Goal: Find specific page/section: Find specific page/section

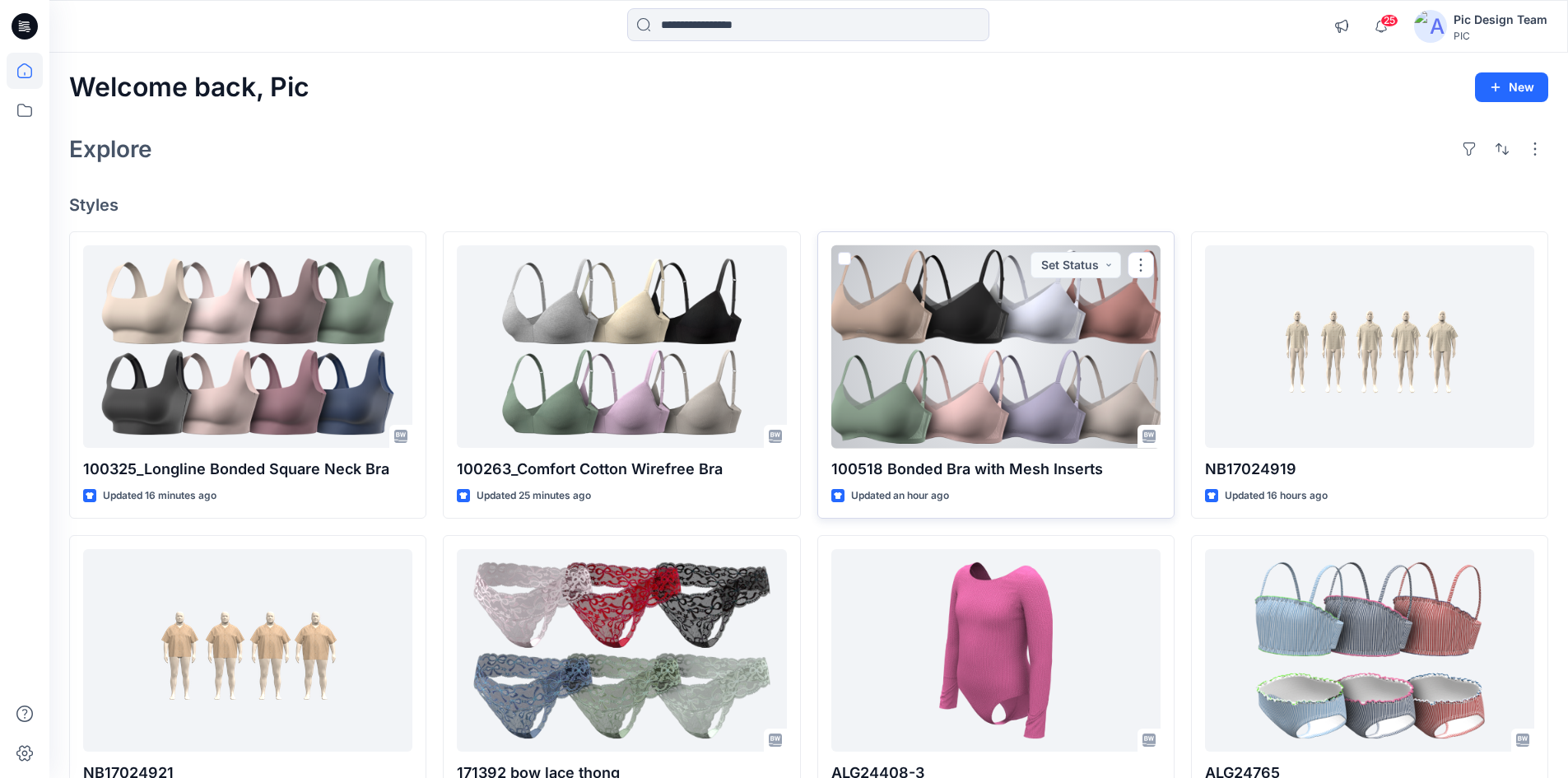
click at [950, 378] on div at bounding box center [996, 347] width 329 height 203
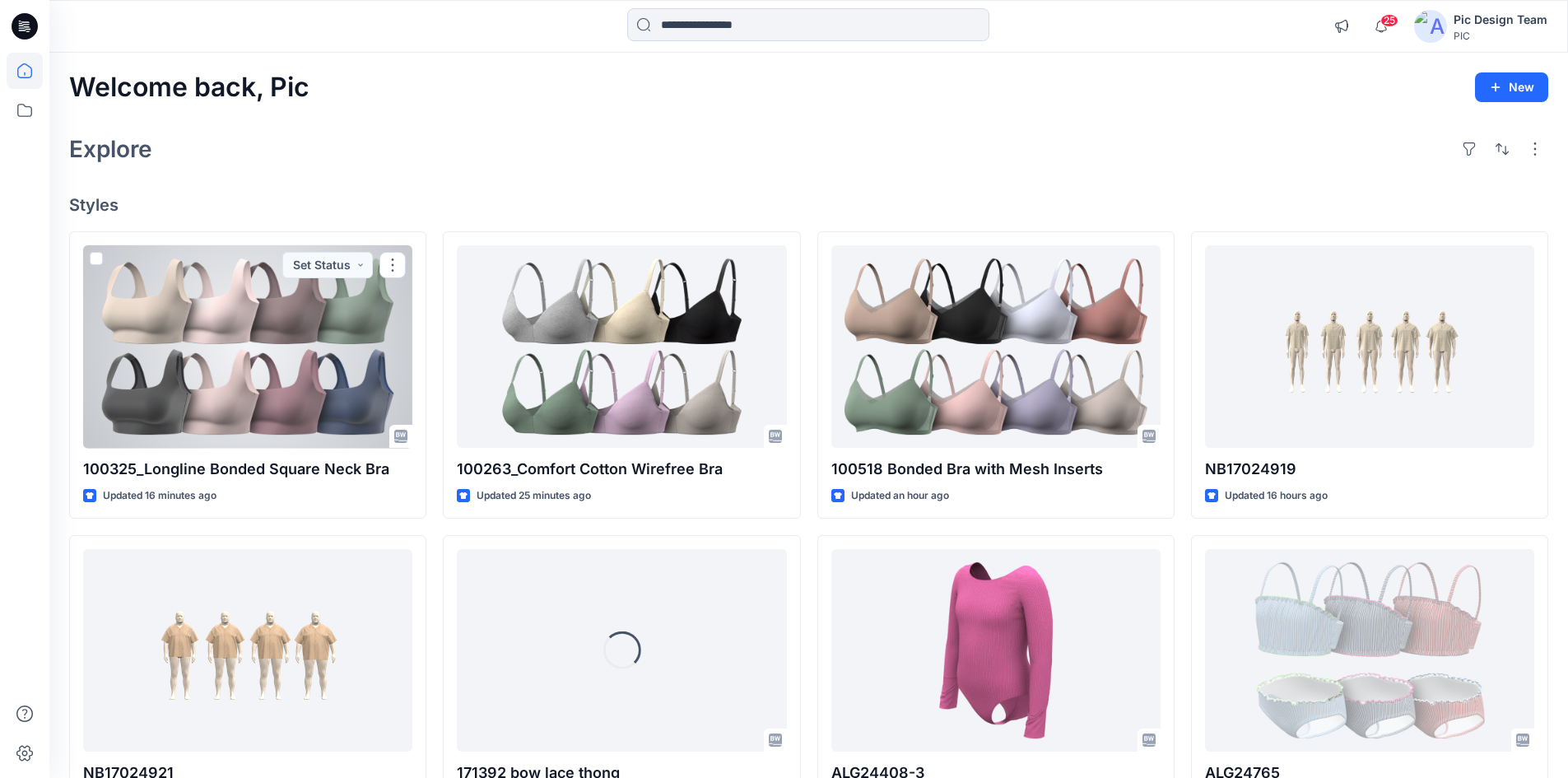
click at [326, 402] on div at bounding box center [248, 347] width 329 height 203
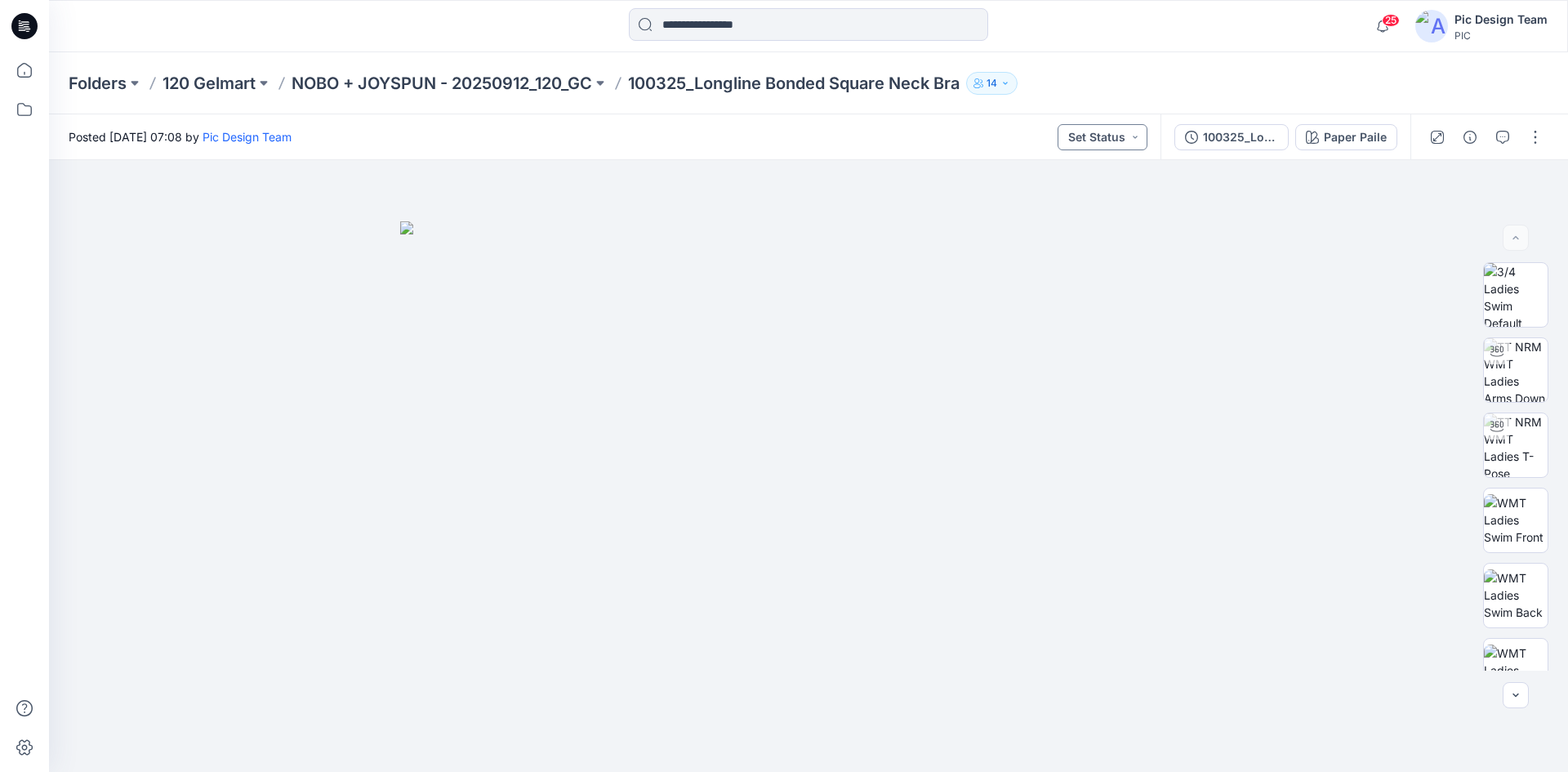
click at [1098, 137] on button "Set Status" at bounding box center [1103, 138] width 90 height 26
click at [981, 128] on div "Posted Saturday, September 20, 2025 07:08 by Pic Design Team Set Status Set Sta…" at bounding box center [605, 137] width 1112 height 45
click at [1258, 143] on div "100325_Longline Bonded Square Neck Bra" at bounding box center [1240, 137] width 75 height 18
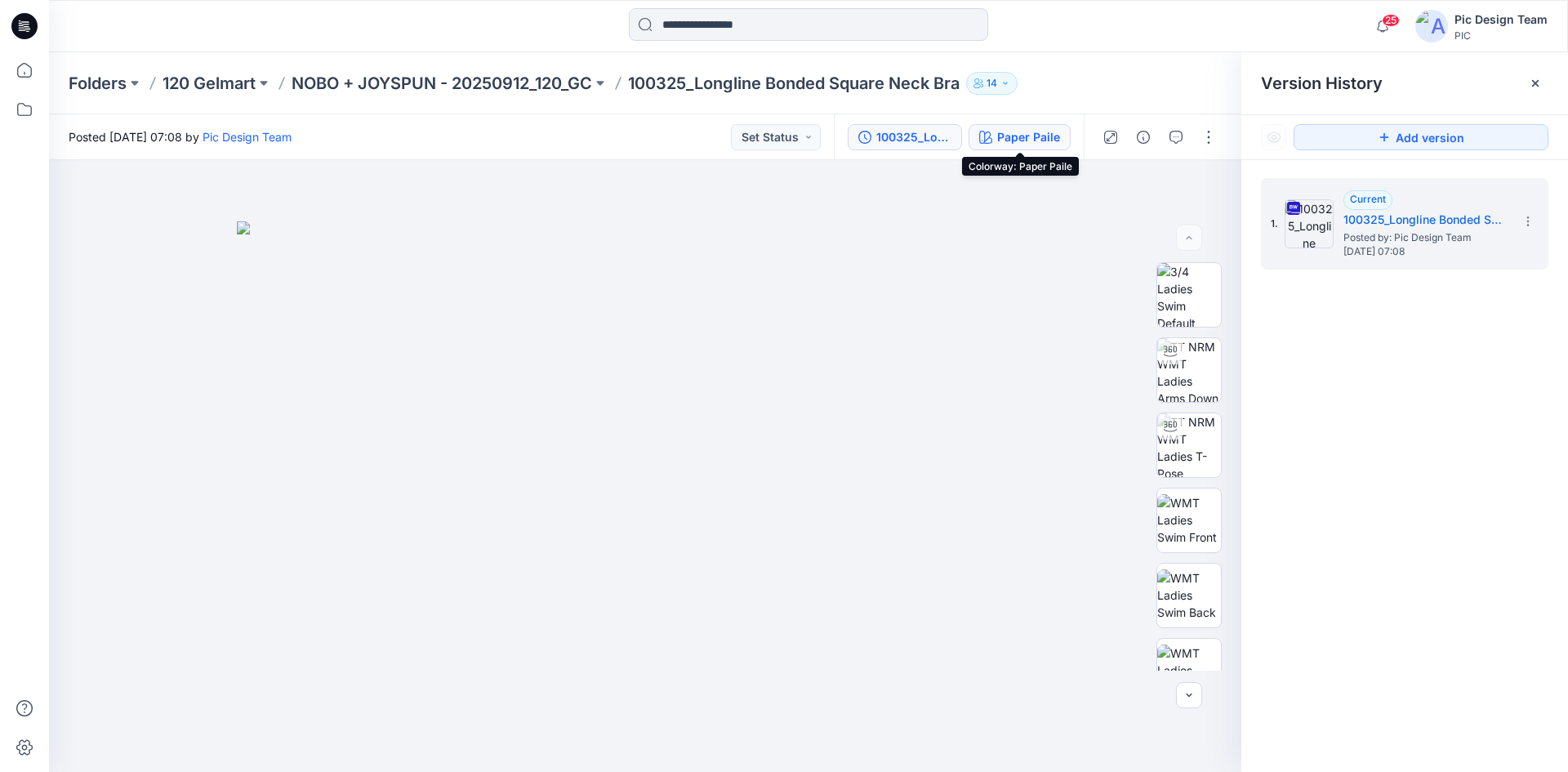
click at [1036, 136] on div "Paper Paile" at bounding box center [1028, 137] width 63 height 18
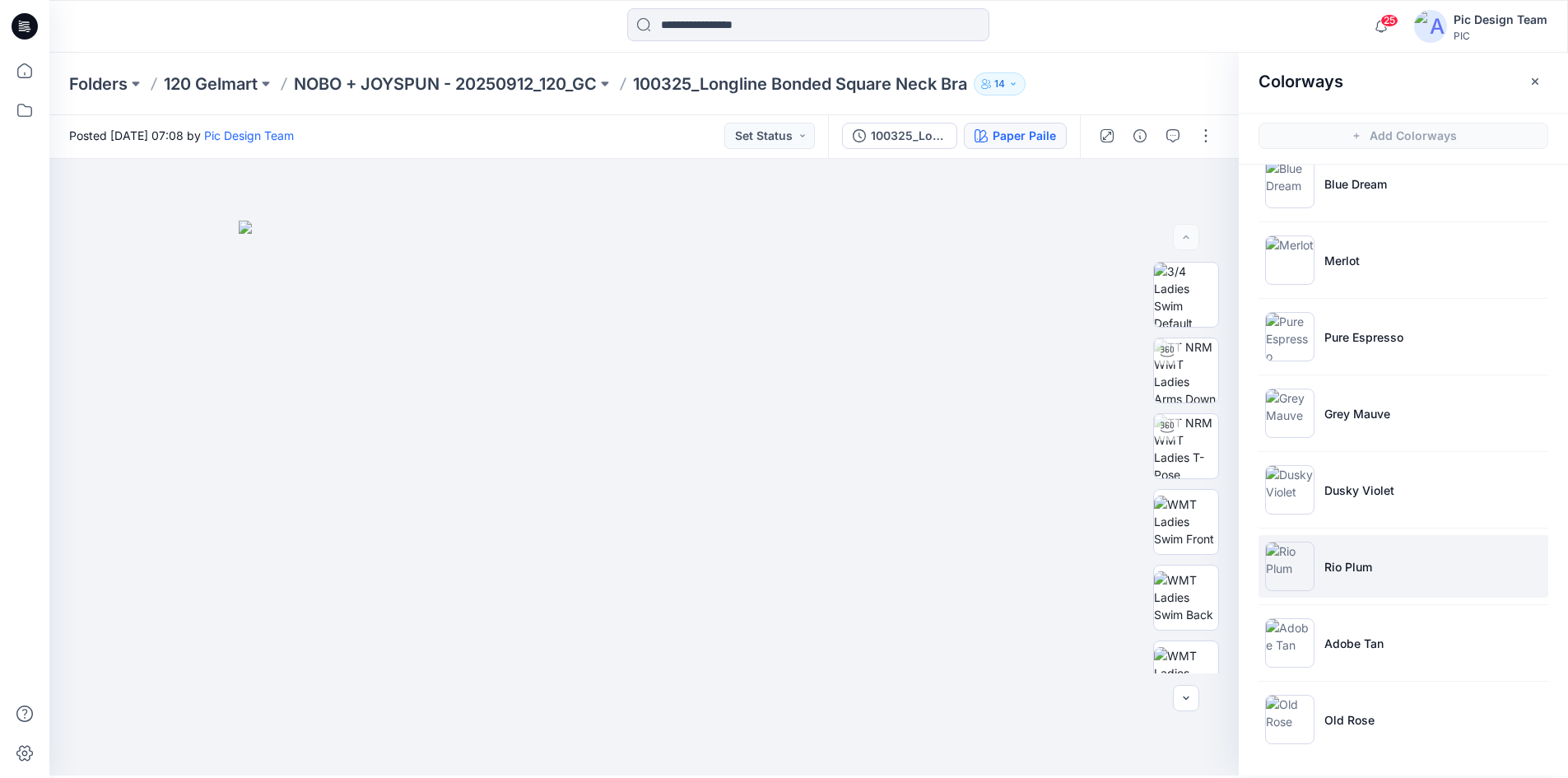
scroll to position [5, 0]
click at [355, 89] on p "NOBO + JOYSPUN - 20250912_120_GC" at bounding box center [445, 84] width 303 height 23
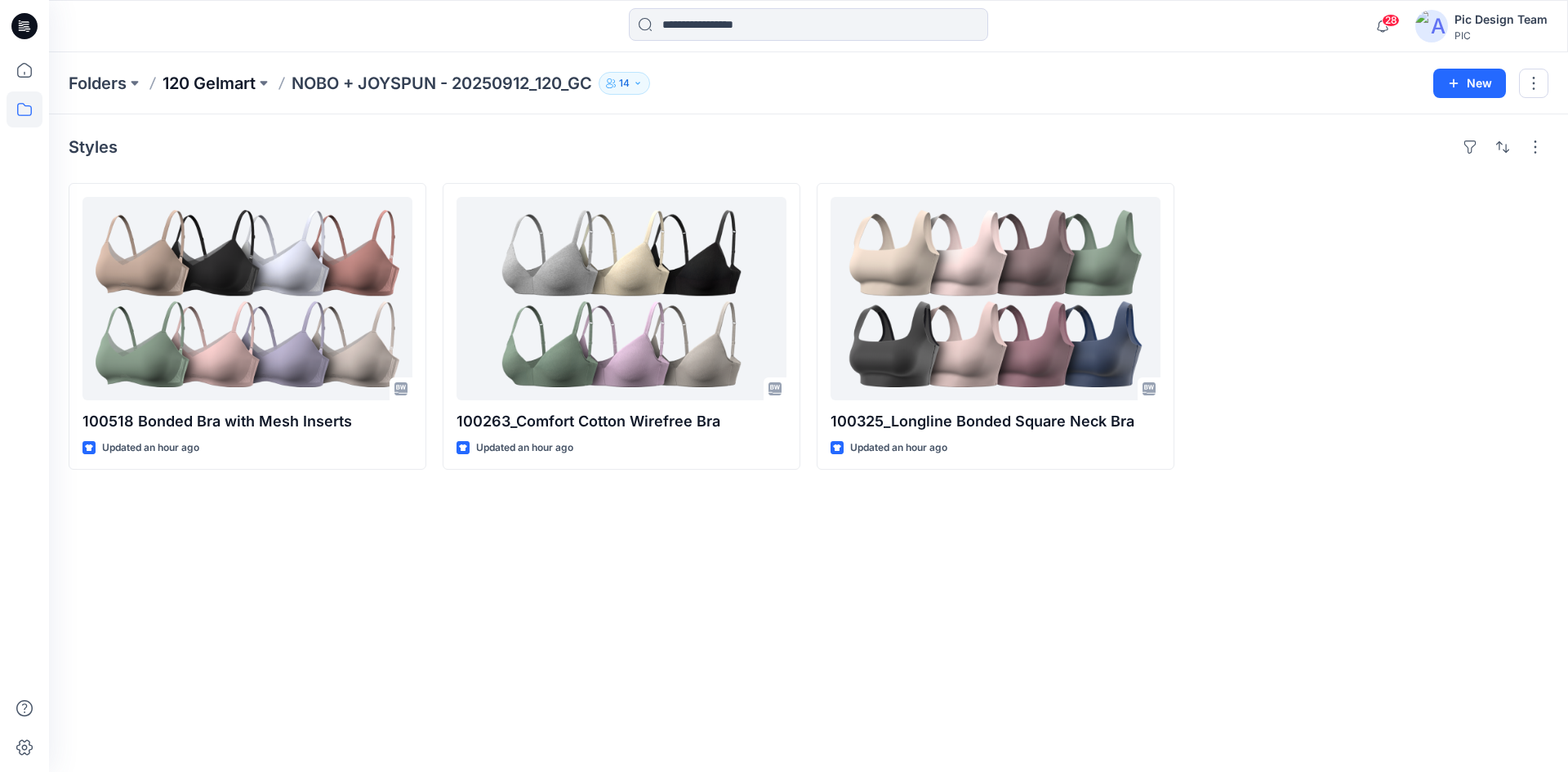
click at [203, 84] on p "120 Gelmart" at bounding box center [209, 84] width 93 height 23
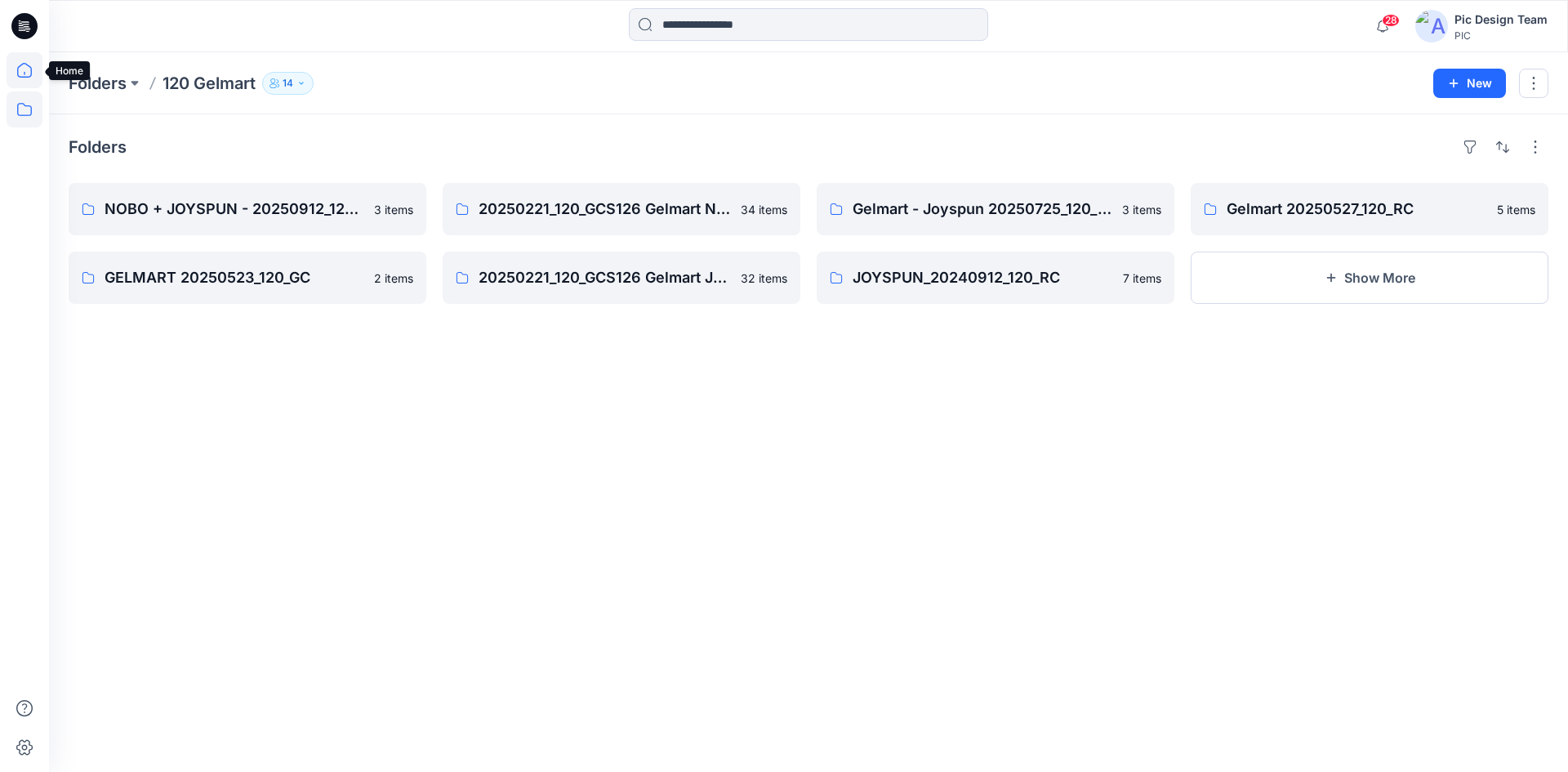
click at [33, 75] on icon at bounding box center [25, 70] width 36 height 36
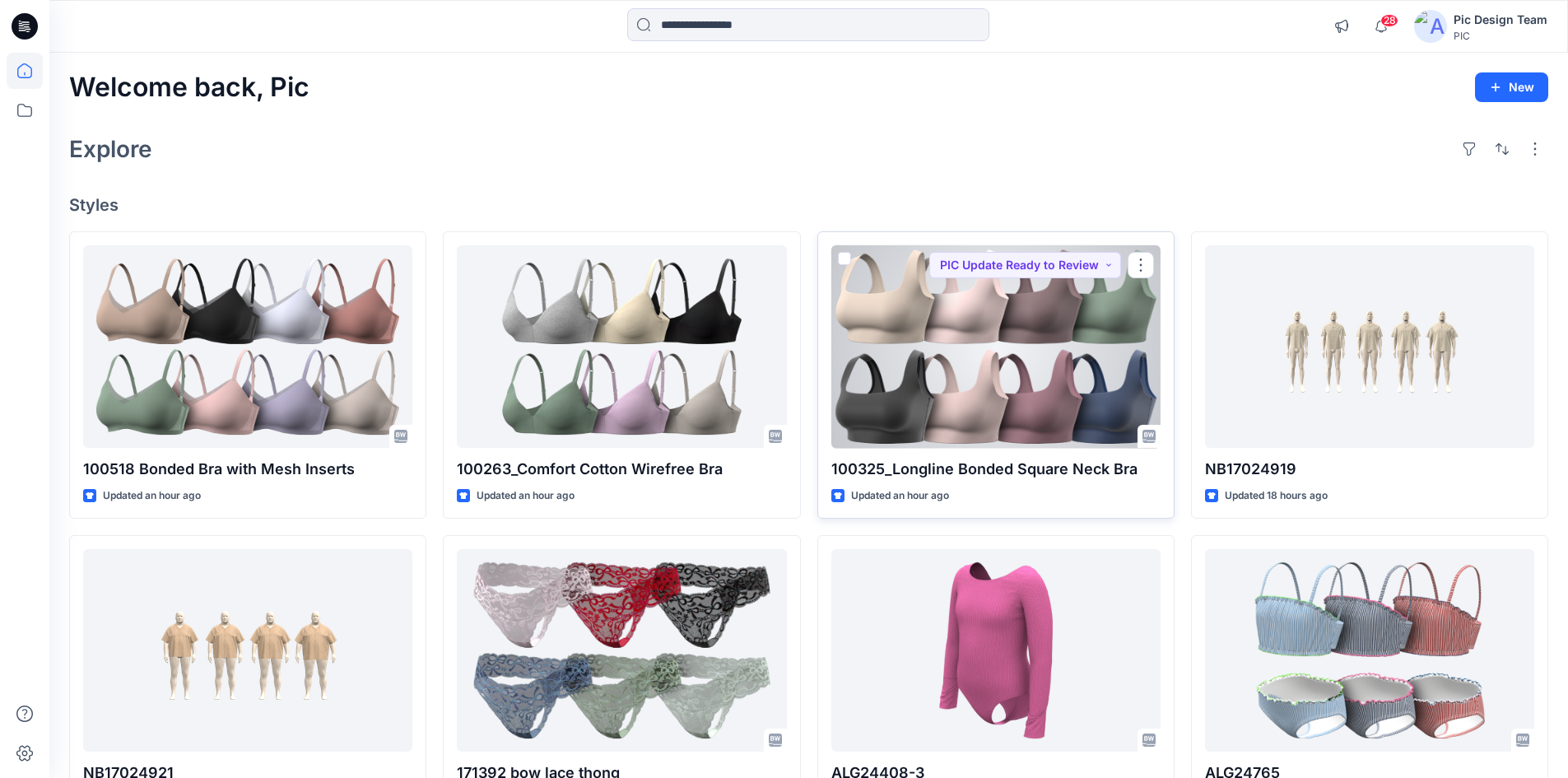
click at [981, 387] on div at bounding box center [996, 347] width 329 height 203
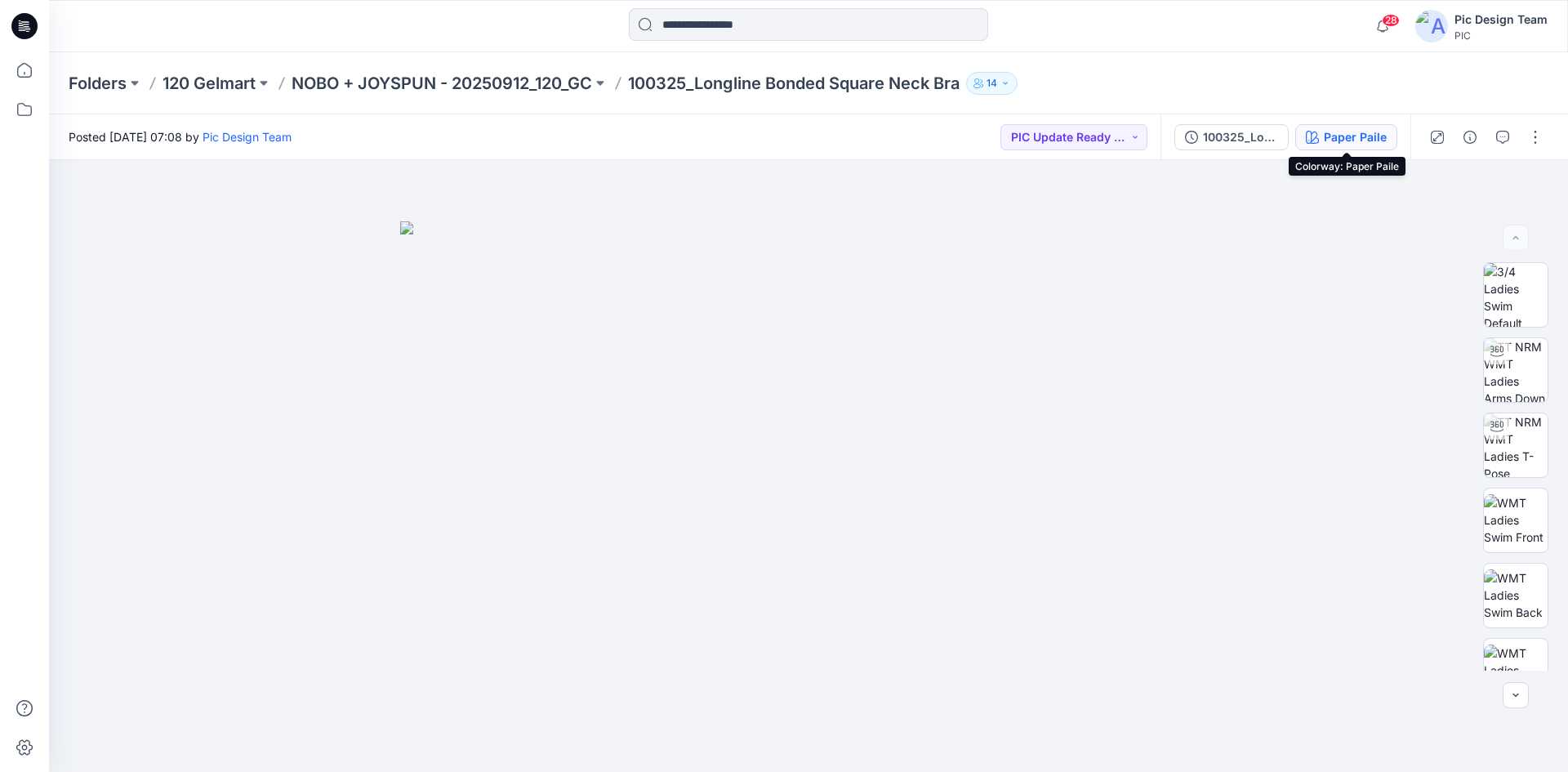
click at [1323, 139] on button "Paper Paile" at bounding box center [1346, 138] width 102 height 26
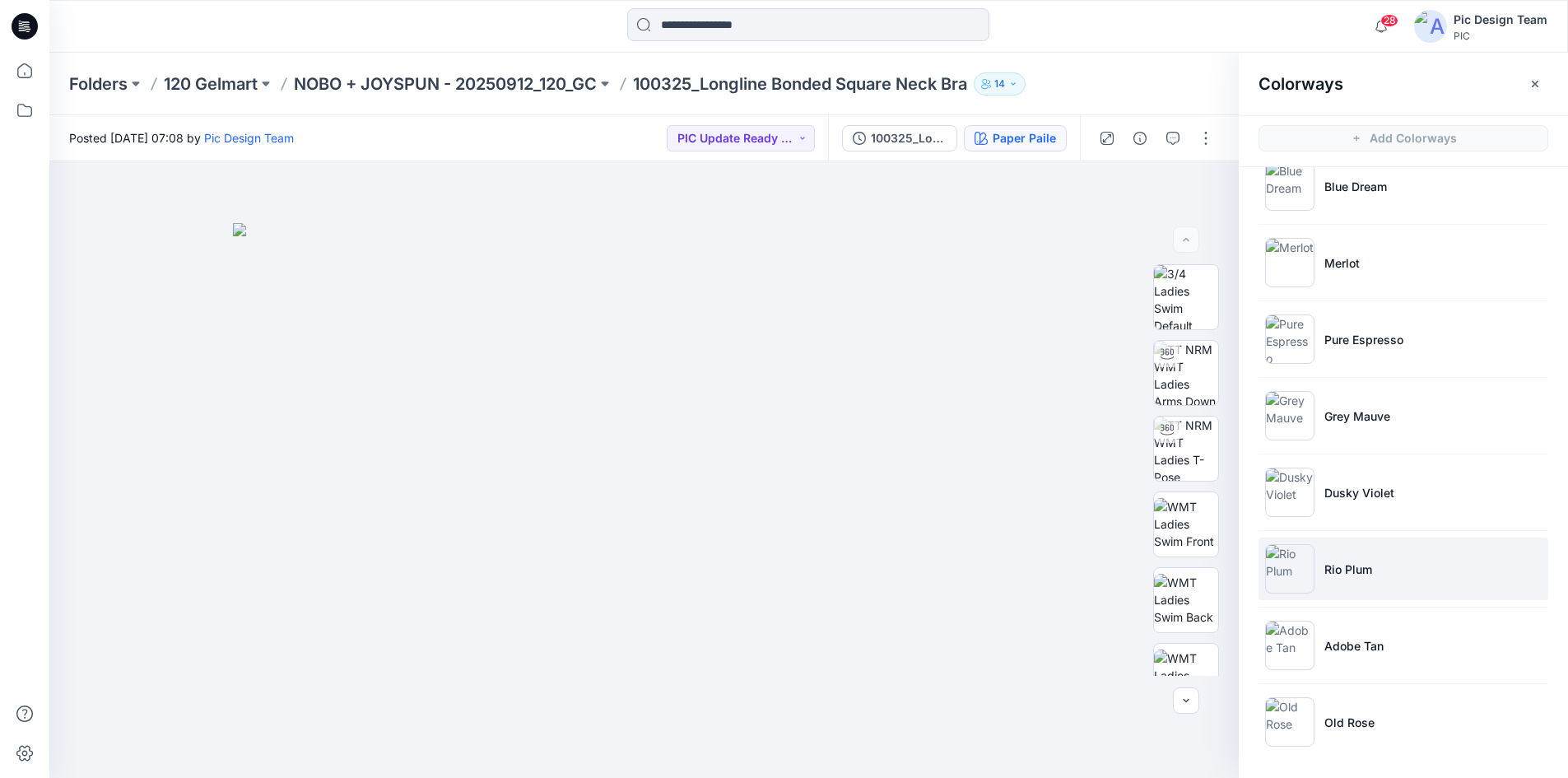
scroll to position [5, 0]
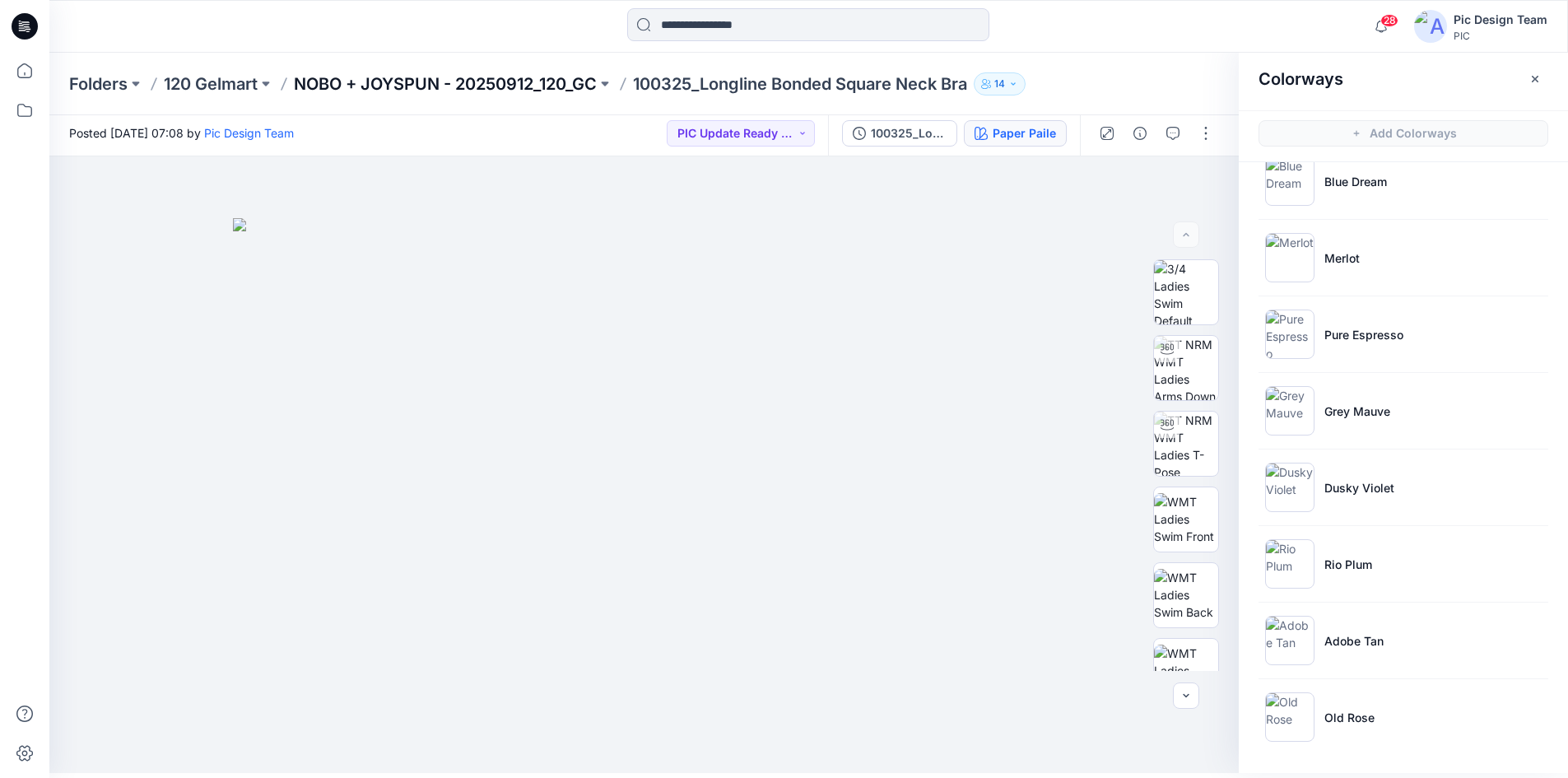
click at [339, 81] on p "NOBO + JOYSPUN - 20250912_120_GC" at bounding box center [445, 84] width 303 height 23
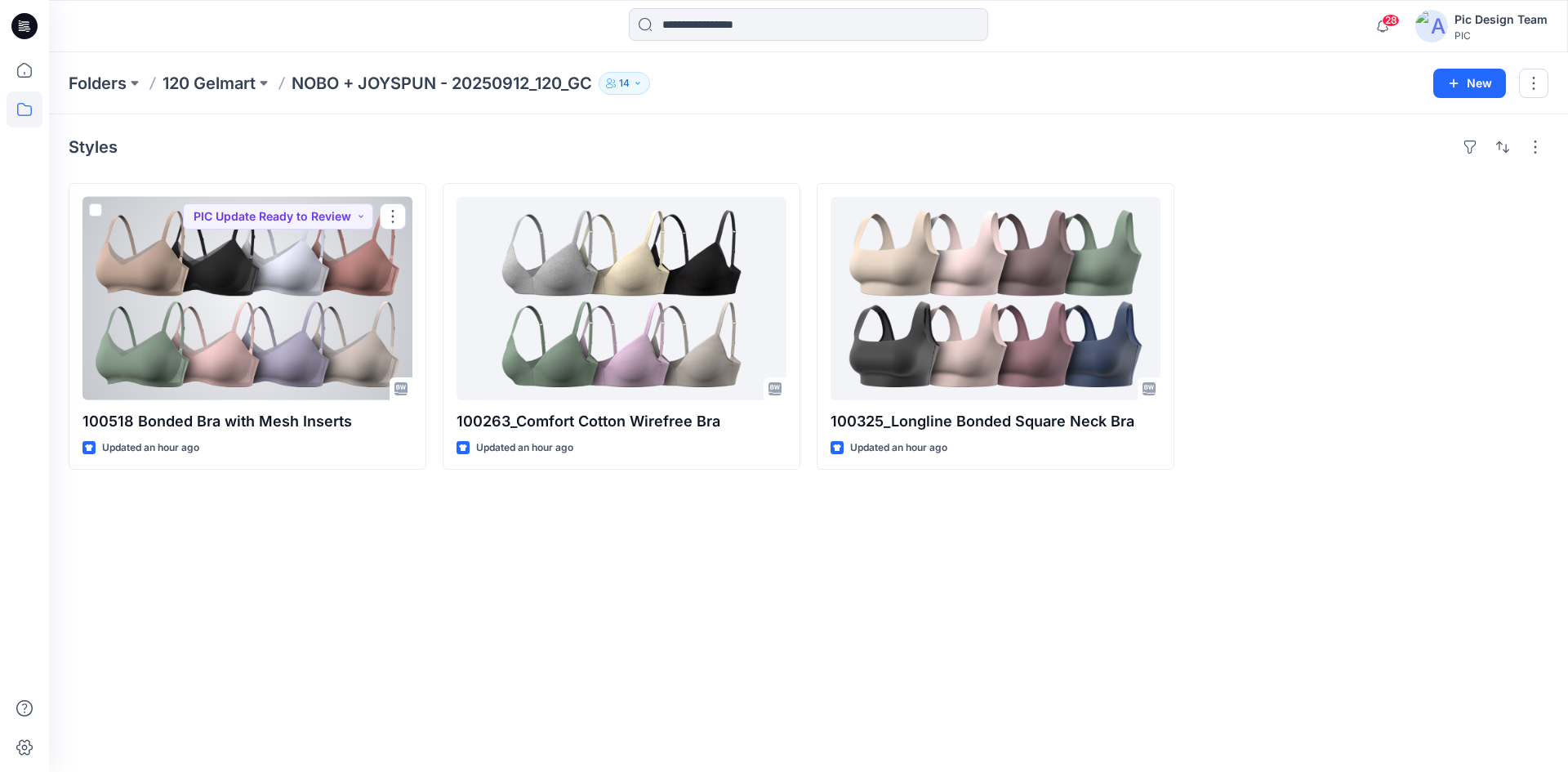
click at [324, 331] on div at bounding box center [247, 298] width 330 height 203
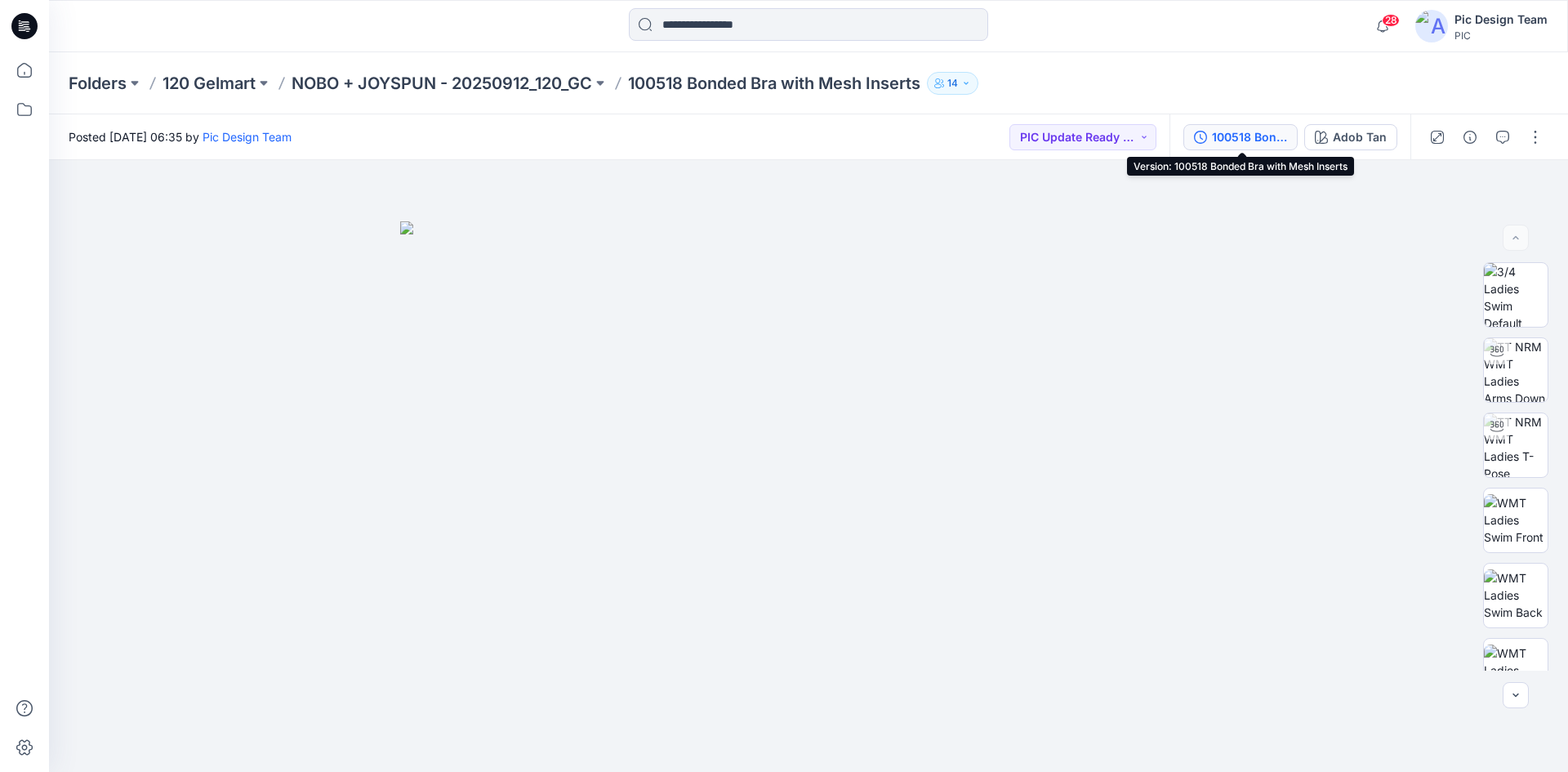
click at [1217, 139] on div "100518 Bonded Bra with Mesh Inserts" at bounding box center [1249, 137] width 75 height 18
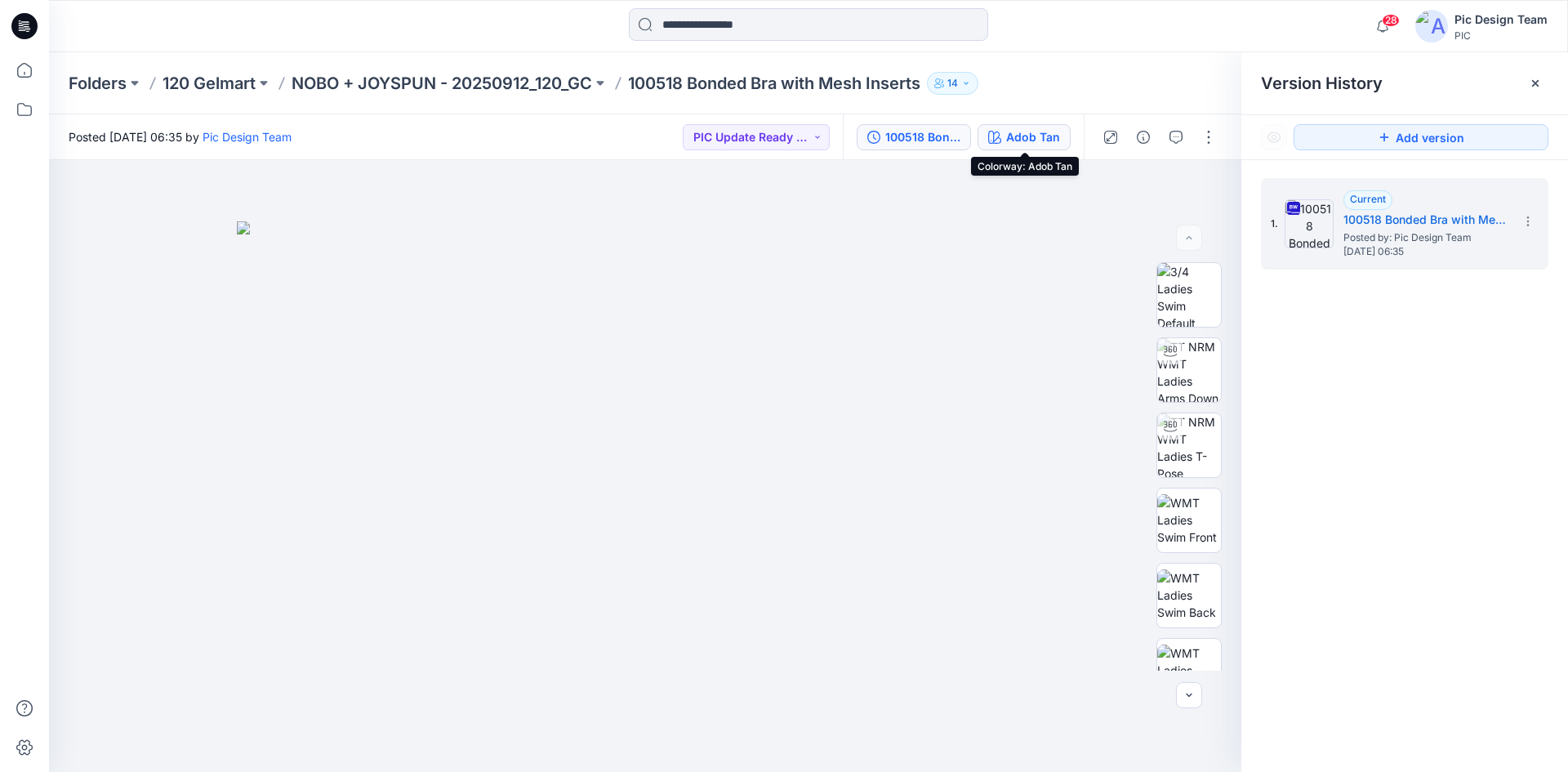
click at [1058, 130] on div "Adob Tan" at bounding box center [1033, 137] width 54 height 18
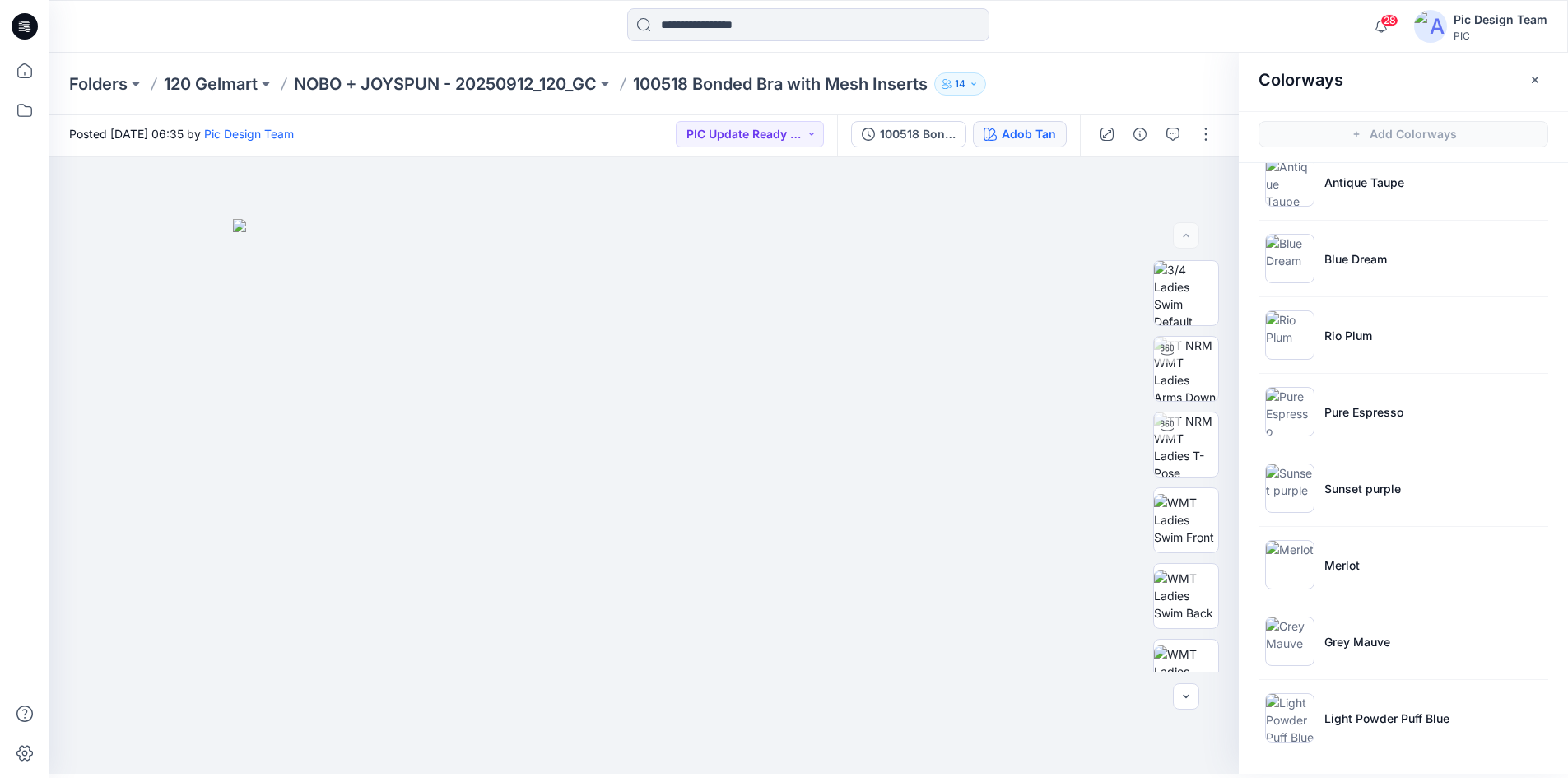
scroll to position [5, 0]
click at [1343, 496] on li "Sunset purple" at bounding box center [1403, 487] width 290 height 63
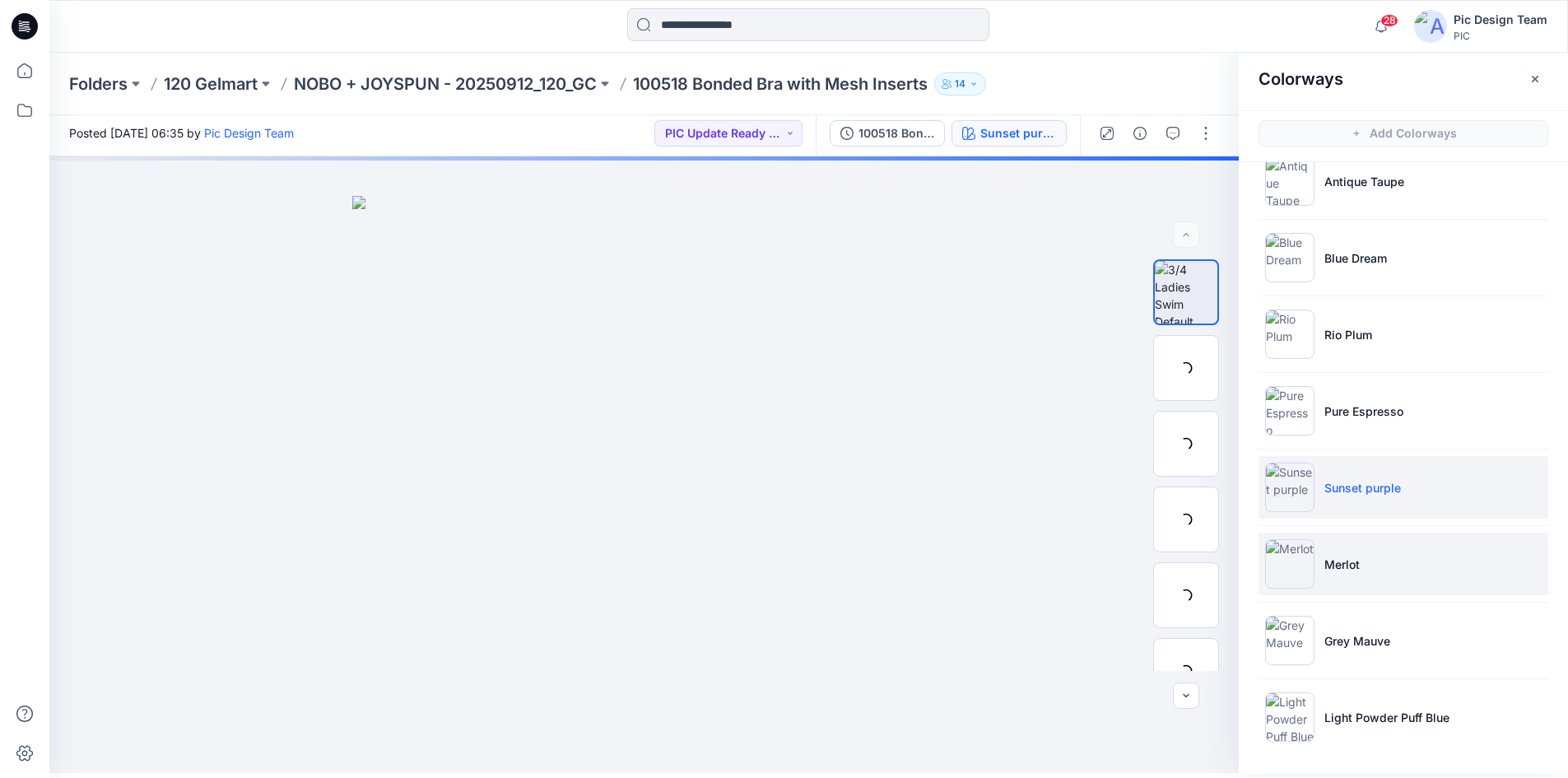
click at [1356, 560] on p "Merlot" at bounding box center [1342, 564] width 36 height 17
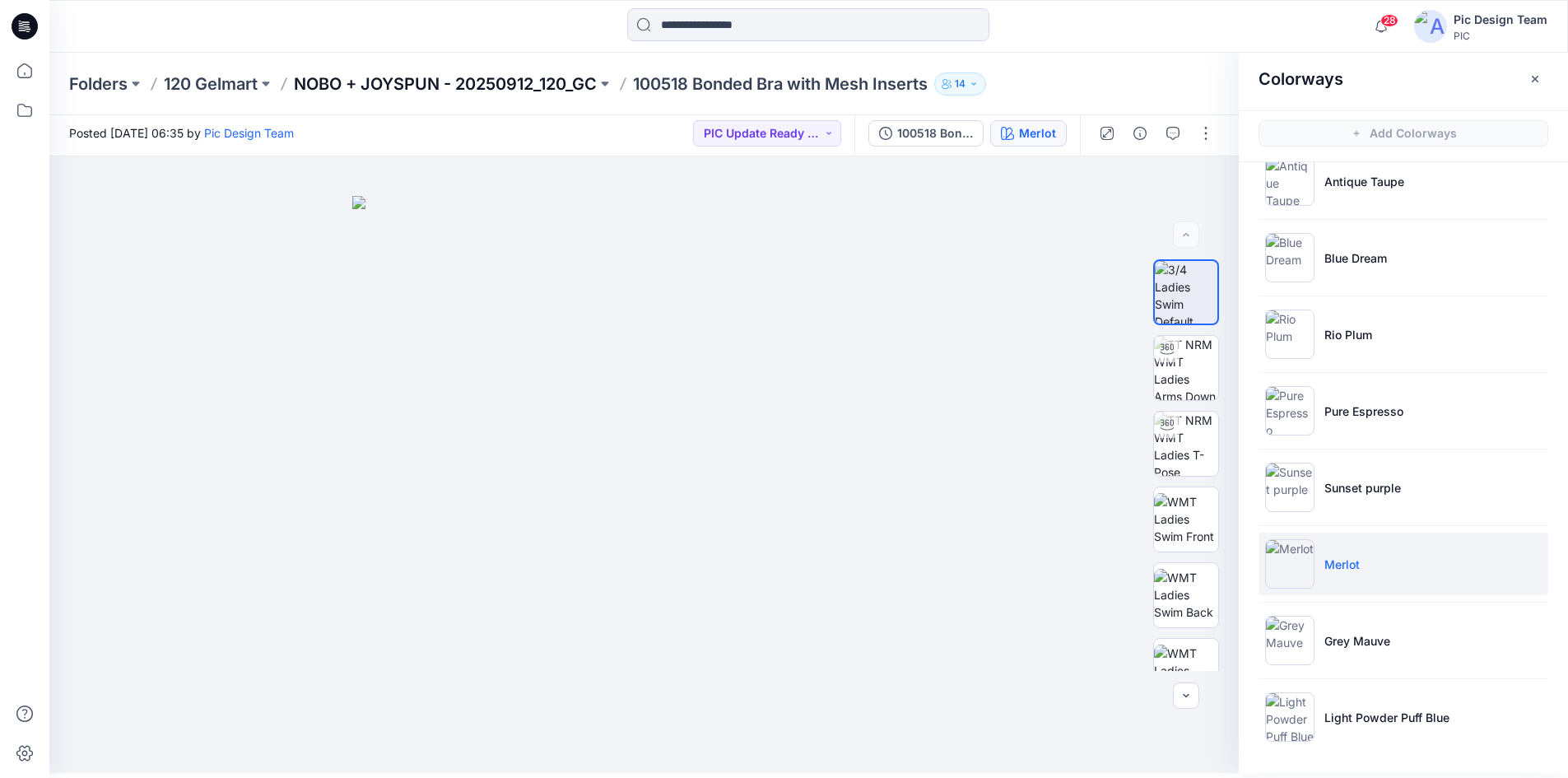
click at [357, 80] on p "NOBO + JOYSPUN - 20250912_120_GC" at bounding box center [445, 84] width 303 height 23
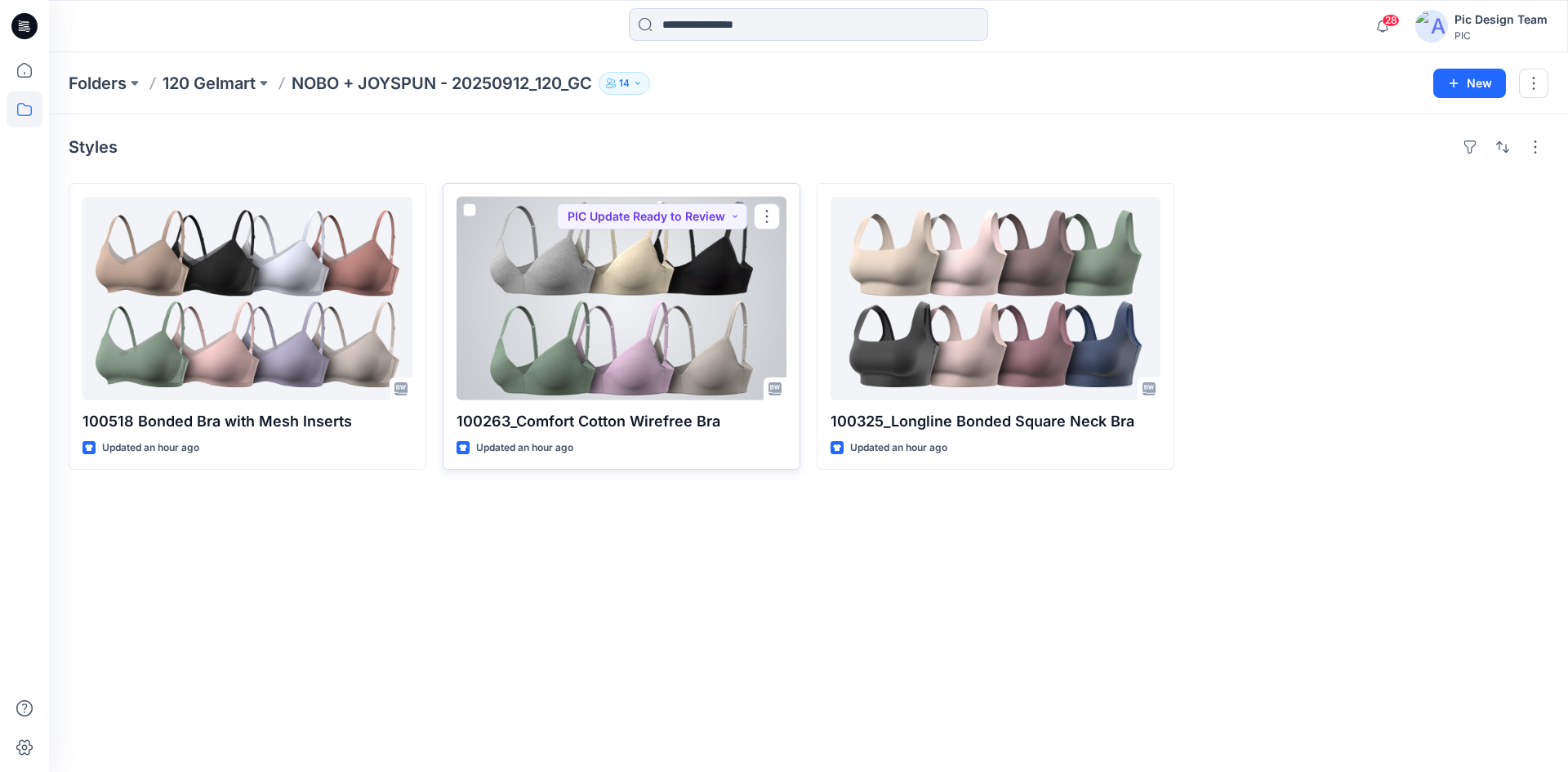
click at [683, 314] on div at bounding box center [621, 298] width 330 height 203
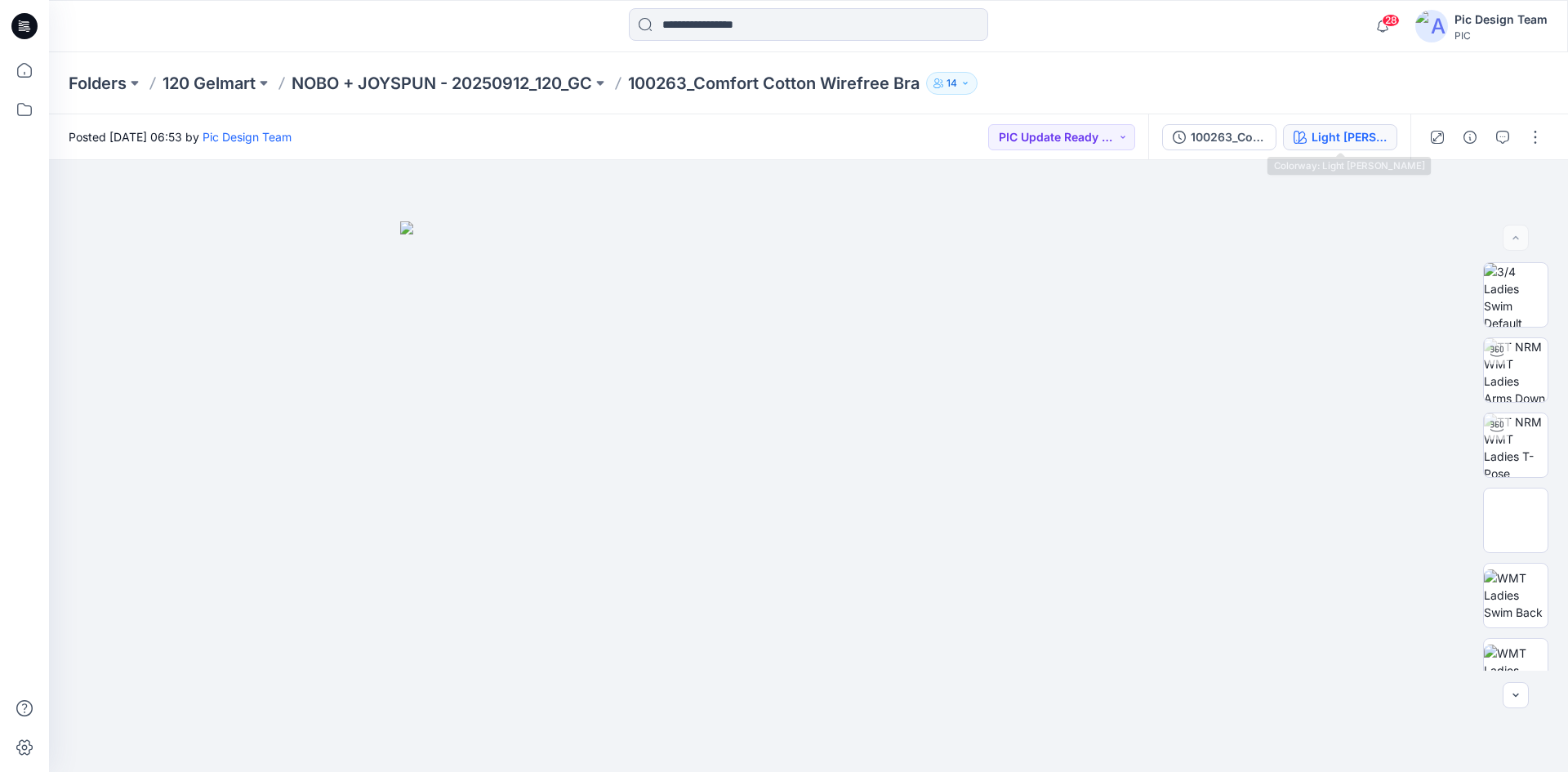
click at [1326, 142] on div "Light Grey Heather" at bounding box center [1349, 137] width 75 height 18
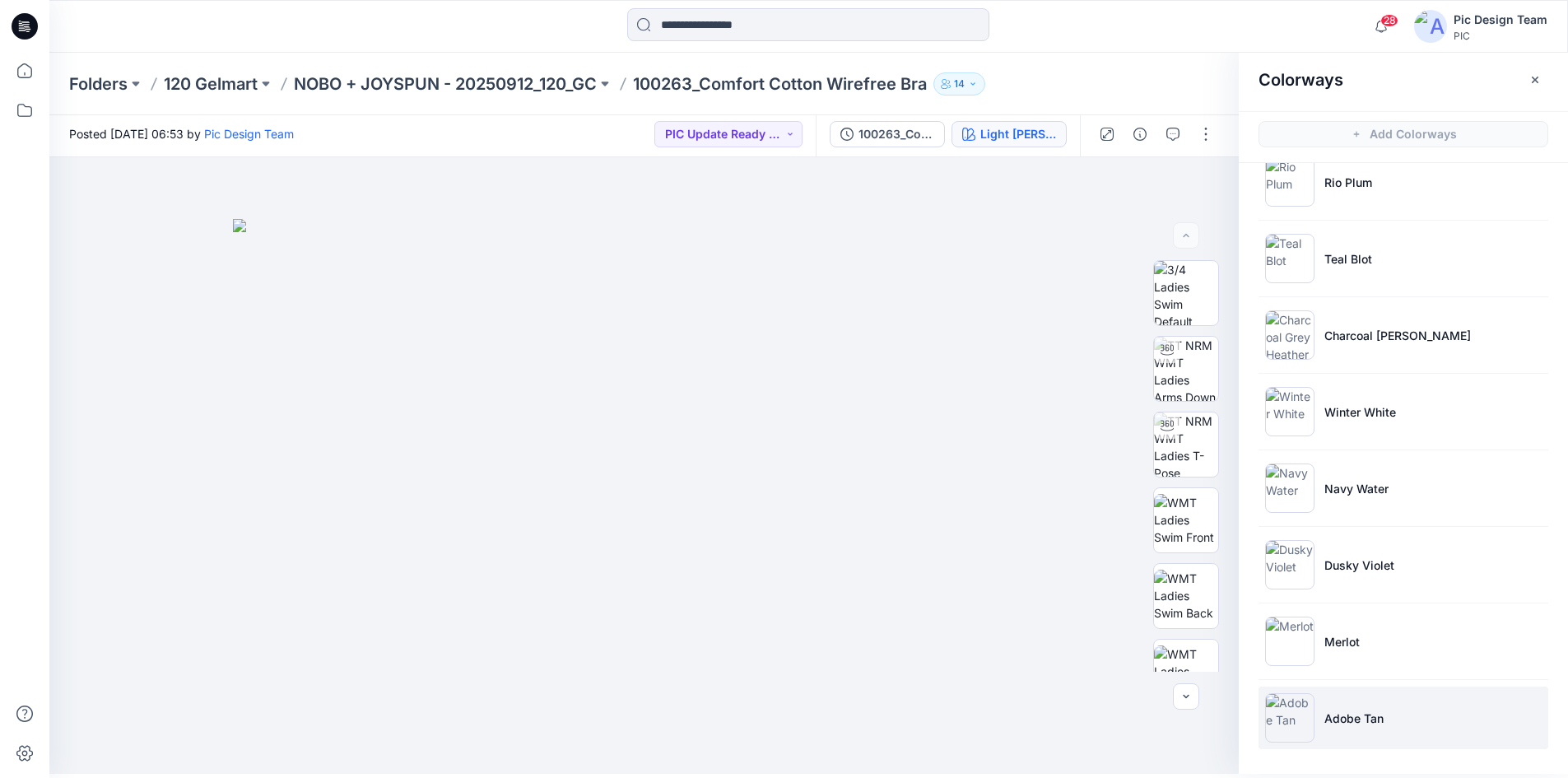
scroll to position [5, 0]
click at [377, 85] on p "NOBO + JOYSPUN - 20250912_120_GC" at bounding box center [445, 84] width 303 height 23
